Goal: Task Accomplishment & Management: Manage account settings

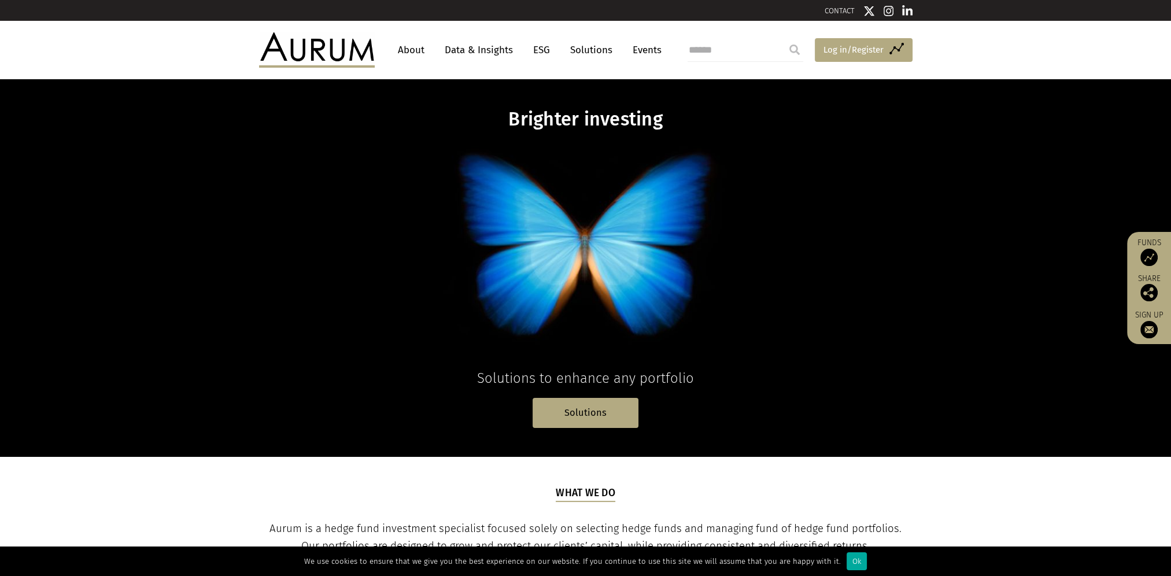
click at [858, 56] on span "Log in/Register" at bounding box center [854, 50] width 60 height 14
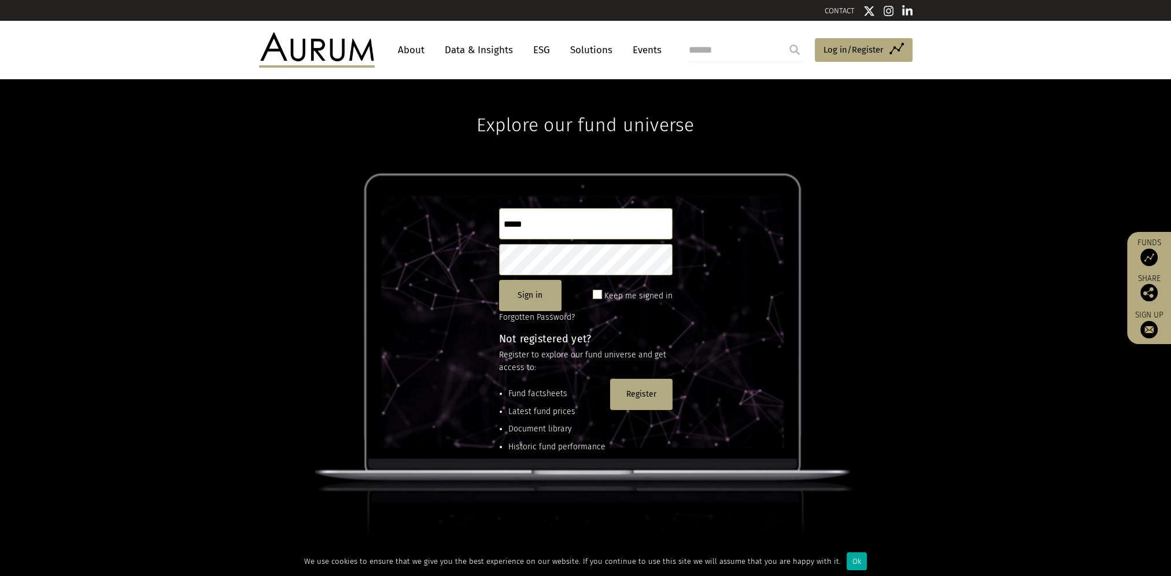
type input "*****"
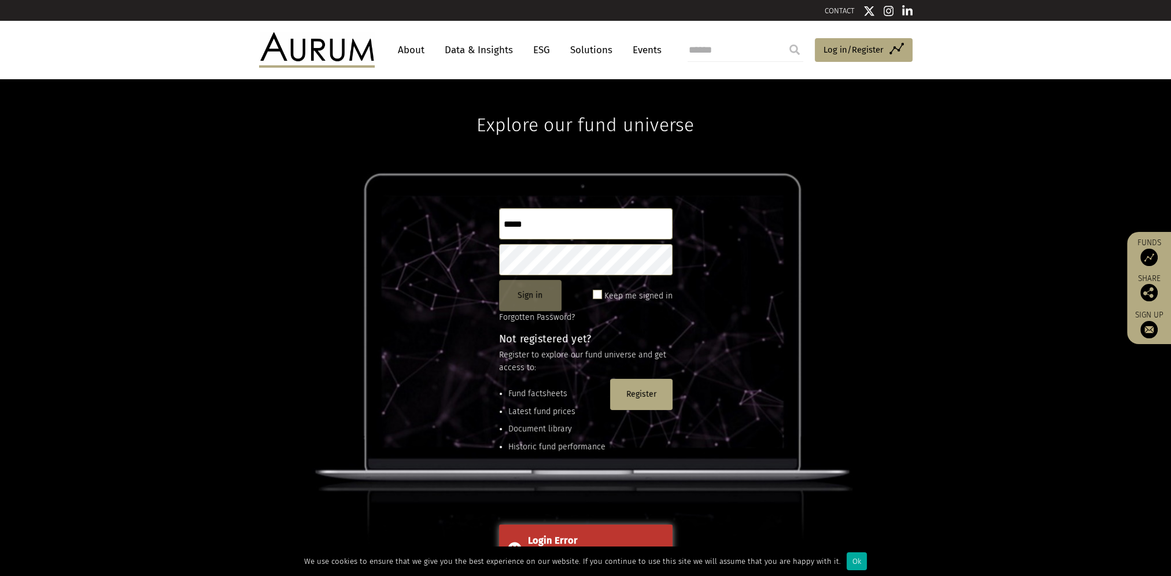
click at [535, 294] on button "Sign in" at bounding box center [530, 295] width 62 height 31
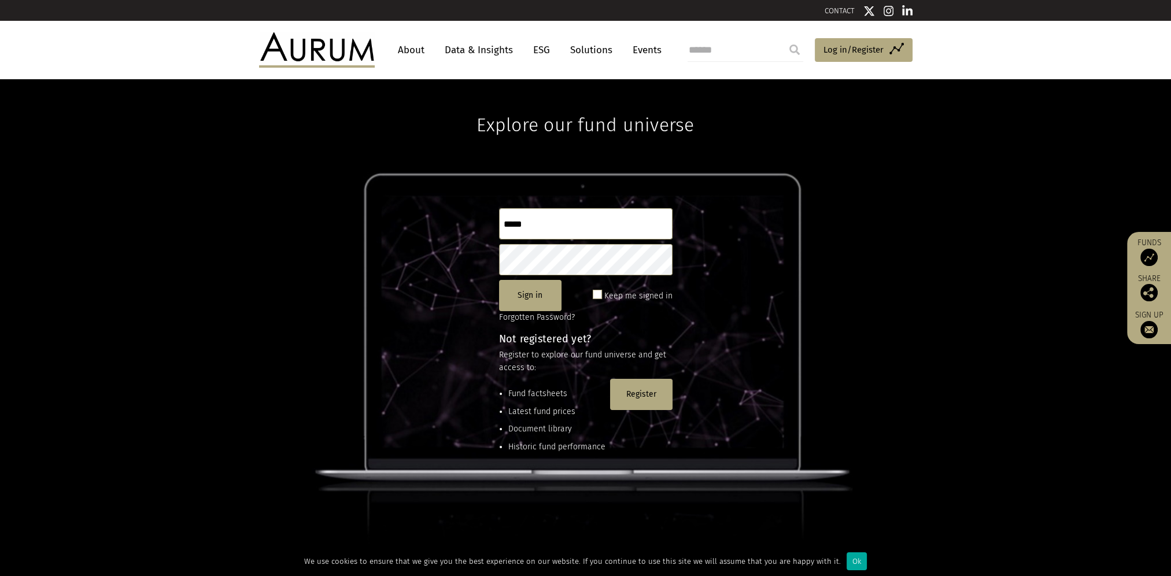
click at [602, 294] on span at bounding box center [597, 294] width 9 height 9
click at [597, 295] on span at bounding box center [597, 294] width 9 height 9
click at [596, 296] on span at bounding box center [597, 294] width 9 height 9
click at [532, 298] on button "Sign in" at bounding box center [530, 295] width 62 height 31
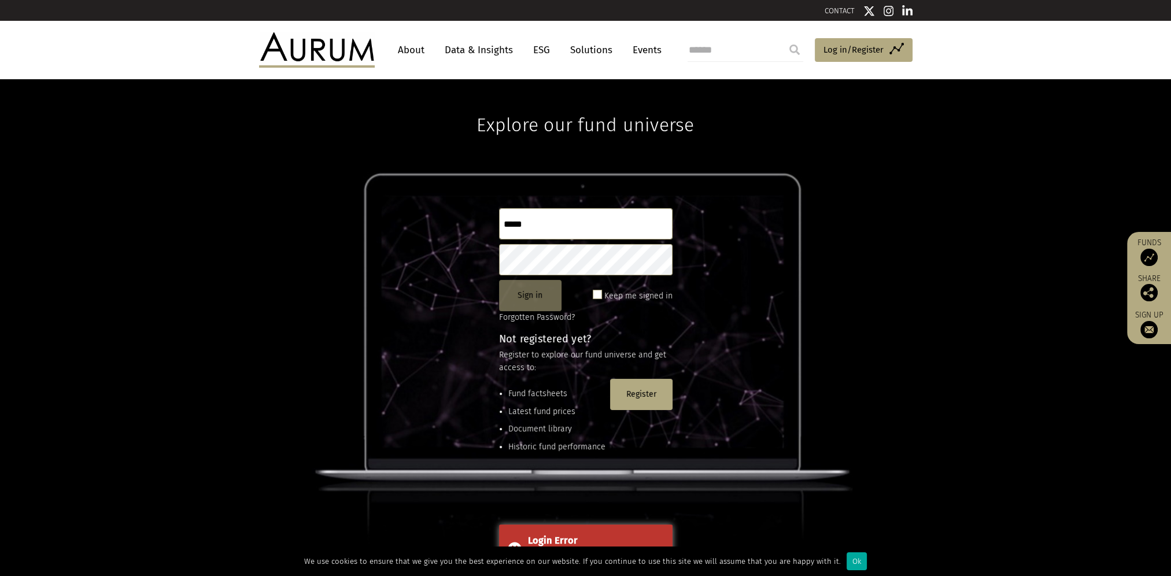
click at [553, 294] on button "Sign in" at bounding box center [530, 295] width 62 height 31
click at [532, 300] on button "Sign in" at bounding box center [530, 295] width 62 height 31
